Goal: Information Seeking & Learning: Learn about a topic

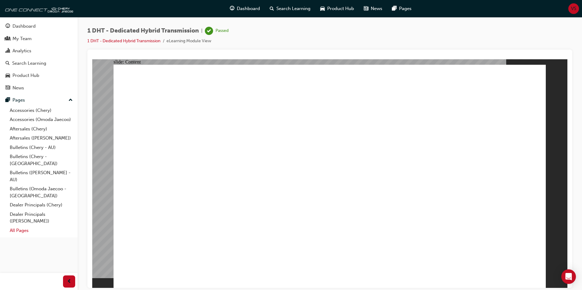
click at [21, 226] on link "All Pages" at bounding box center [41, 230] width 68 height 9
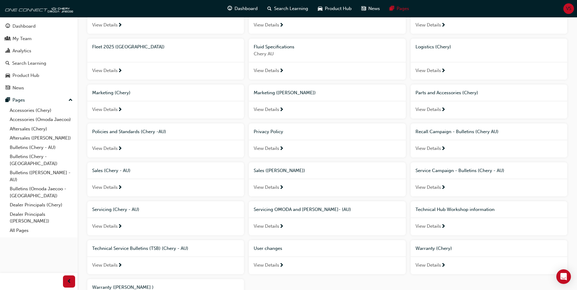
scroll to position [274, 0]
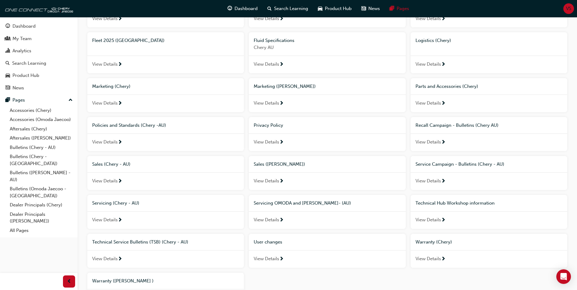
click at [457, 202] on span "Technical Hub Workshop information" at bounding box center [455, 203] width 79 height 5
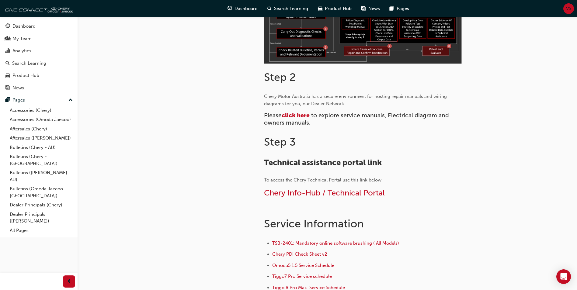
scroll to position [213, 0]
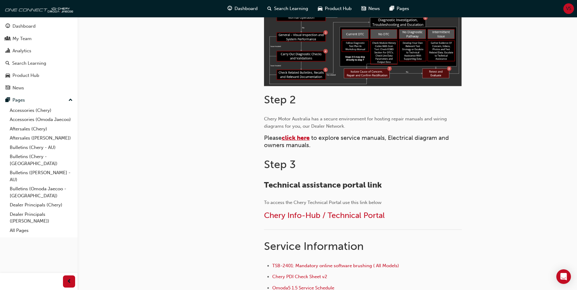
click at [299, 138] on span "click here" at bounding box center [296, 138] width 28 height 7
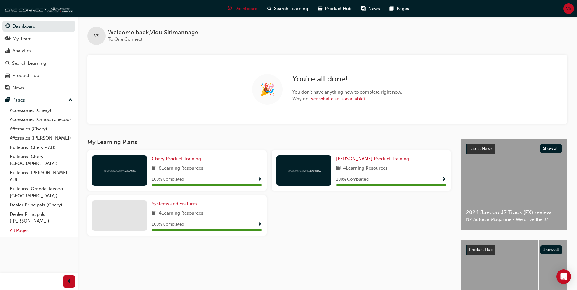
click at [21, 226] on link "All Pages" at bounding box center [41, 230] width 68 height 9
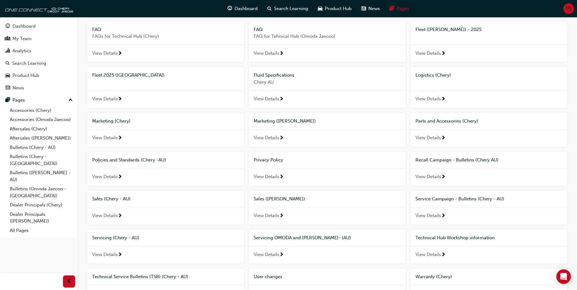
scroll to position [274, 0]
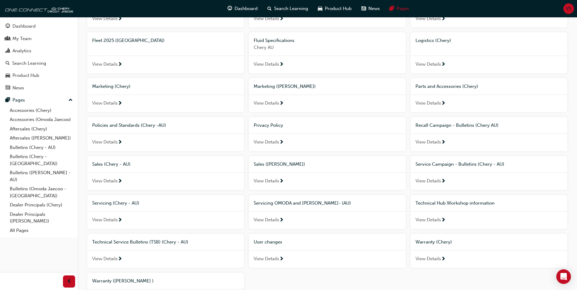
click at [442, 201] on span "Technical Hub Workshop information" at bounding box center [455, 203] width 79 height 5
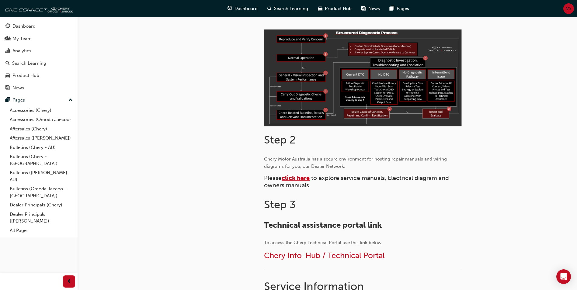
scroll to position [183, 0]
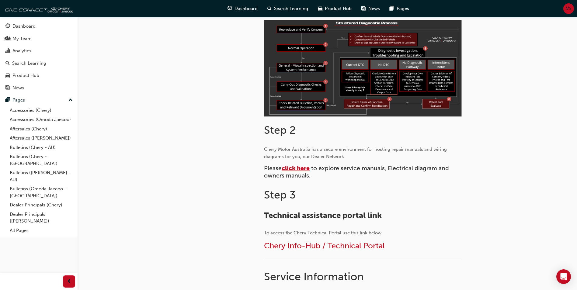
click at [303, 168] on span "click here" at bounding box center [296, 168] width 28 height 7
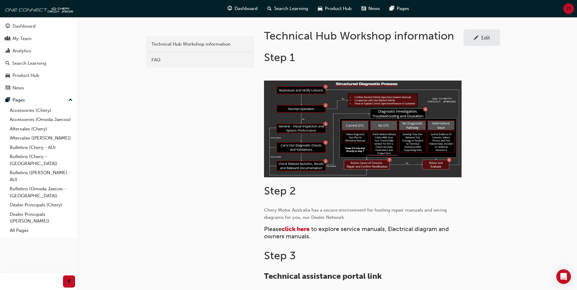
scroll to position [152, 0]
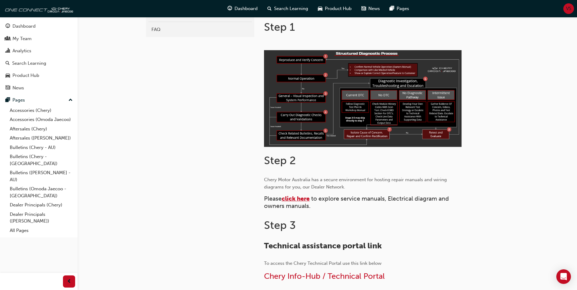
click at [299, 199] on span "click here" at bounding box center [296, 198] width 28 height 7
